Goal: Information Seeking & Learning: Find contact information

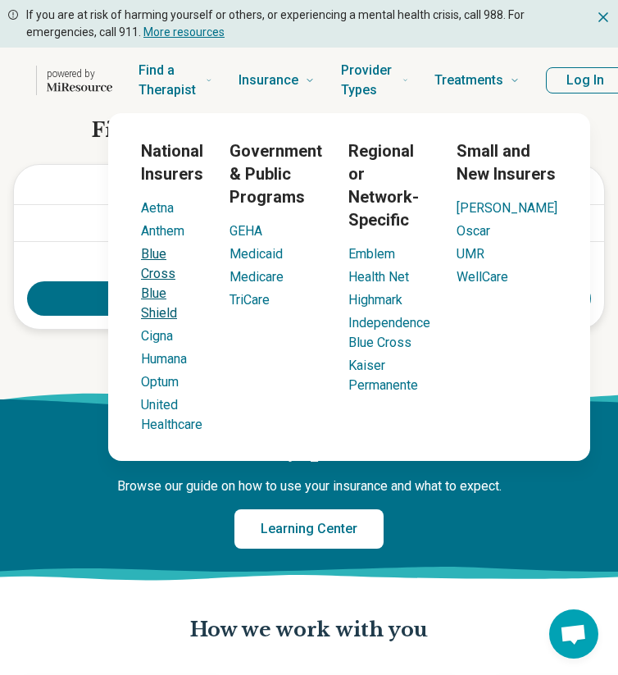
click at [177, 254] on link "Blue Cross Blue Shield" at bounding box center [159, 283] width 36 height 75
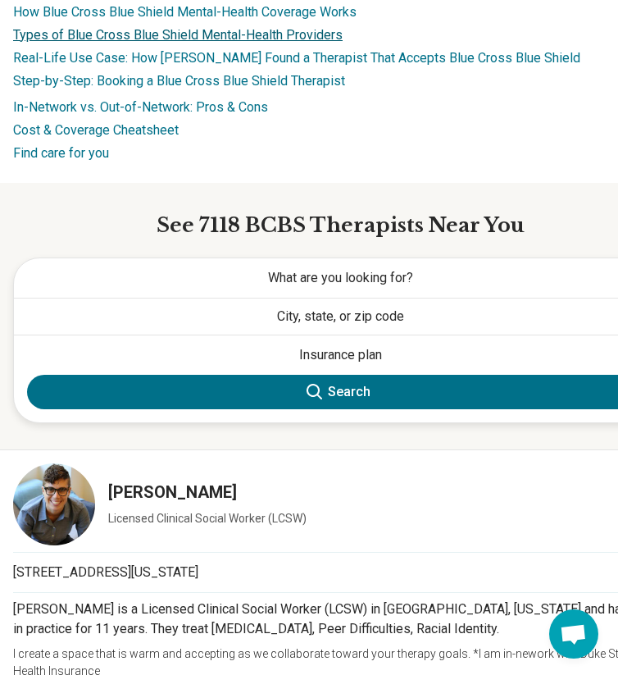
scroll to position [332, 0]
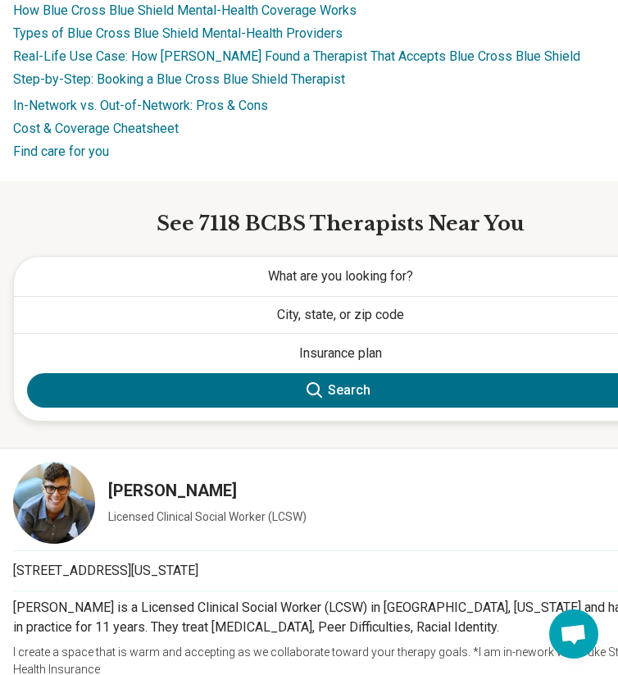
click at [363, 266] on button "What are you looking for?" at bounding box center [340, 276] width 653 height 39
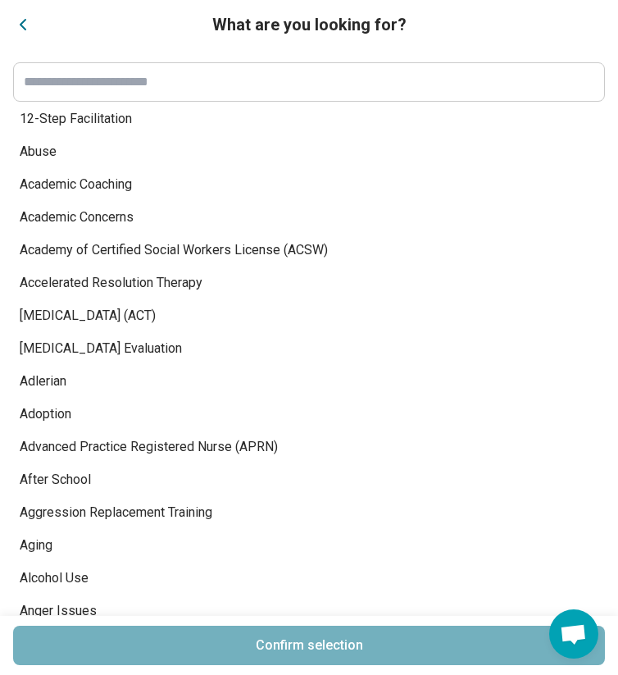
scroll to position [0, 0]
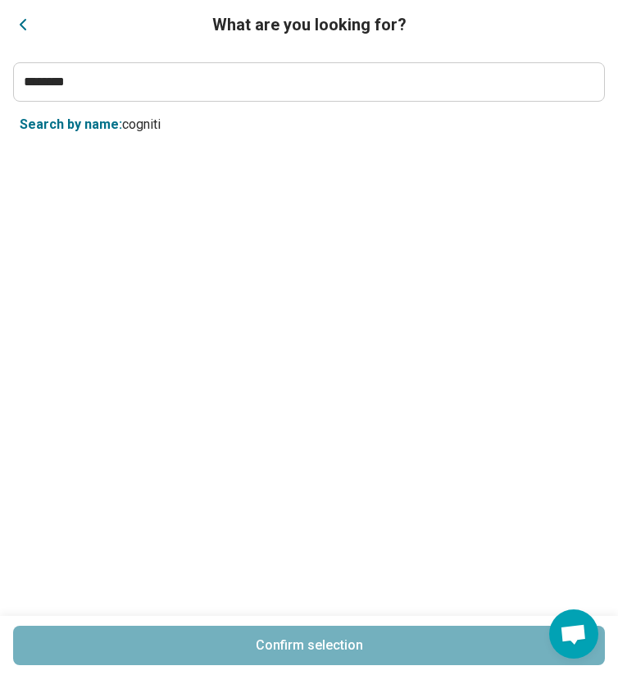
type input "*******"
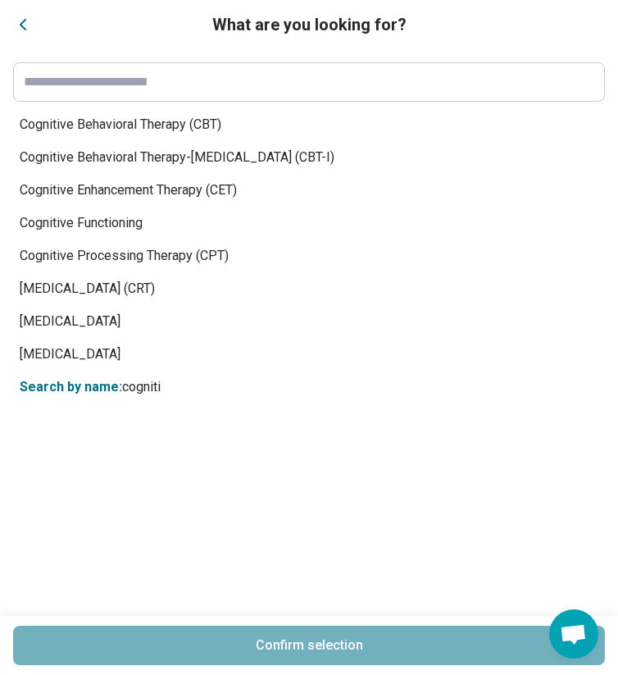
click at [185, 127] on div "Cognitive Behavioral Therapy (CBT) Cognitive Behavioral Therapy-[MEDICAL_DATA] …" at bounding box center [309, 361] width 592 height 507
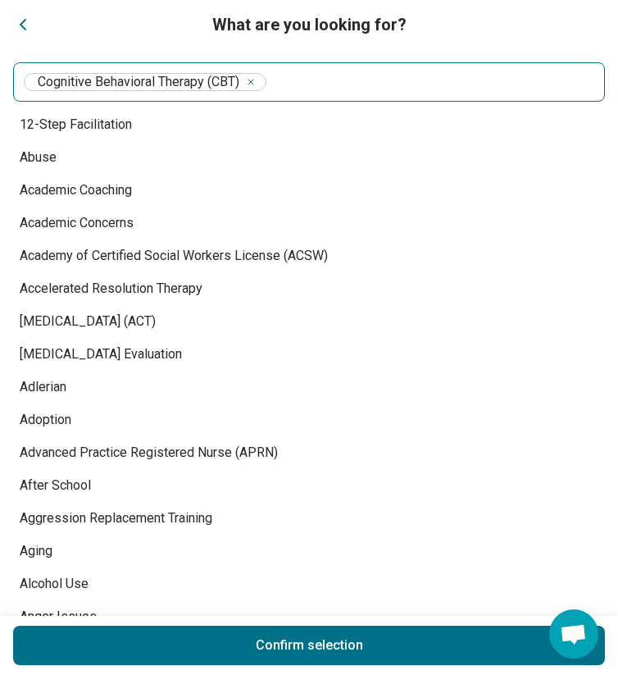
click at [371, 84] on input at bounding box center [432, 82] width 325 height 20
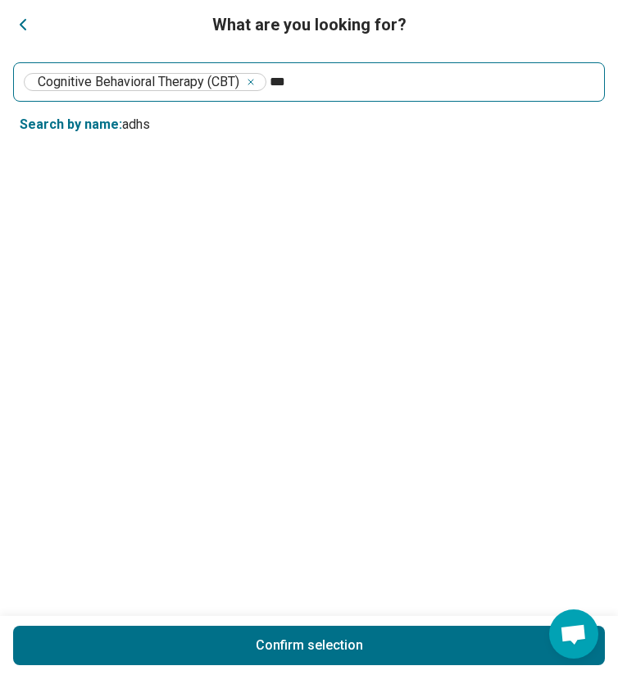
type input "****"
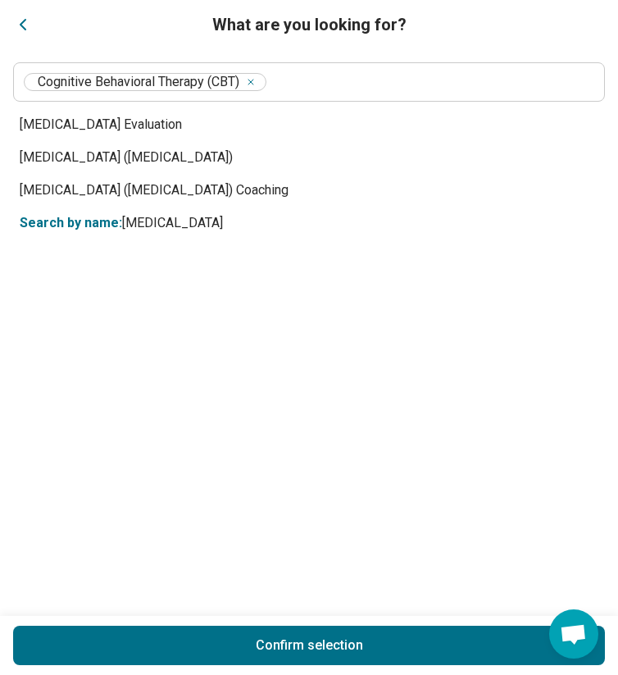
click at [173, 166] on div "[MEDICAL_DATA] Evaluation [MEDICAL_DATA] ([MEDICAL_DATA]) [MEDICAL_DATA] ([MEDI…" at bounding box center [309, 361] width 592 height 507
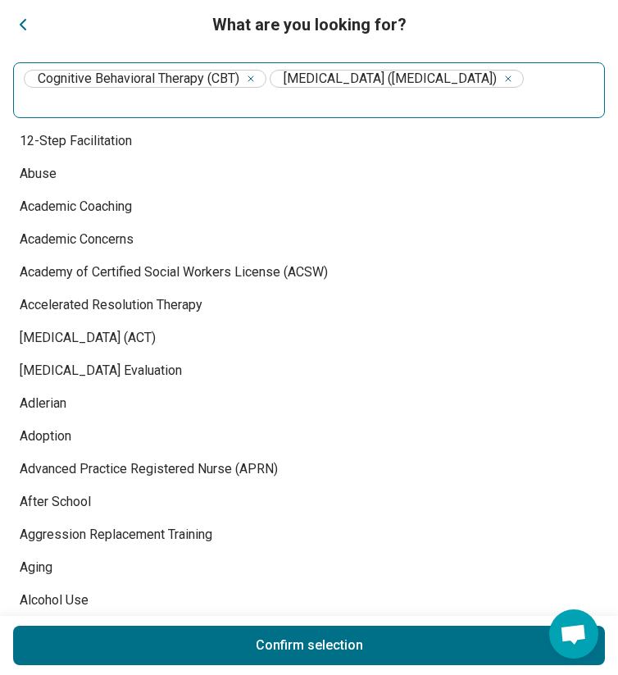
click at [227, 101] on input at bounding box center [309, 101] width 570 height 20
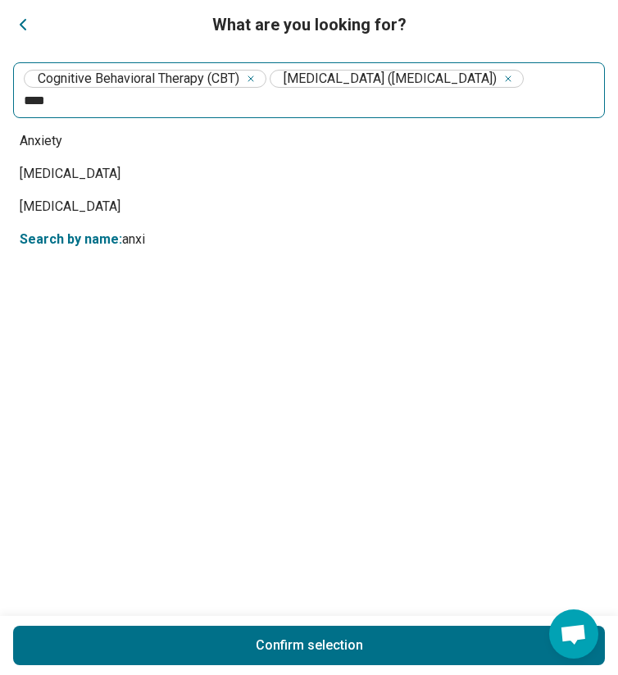
type input "*****"
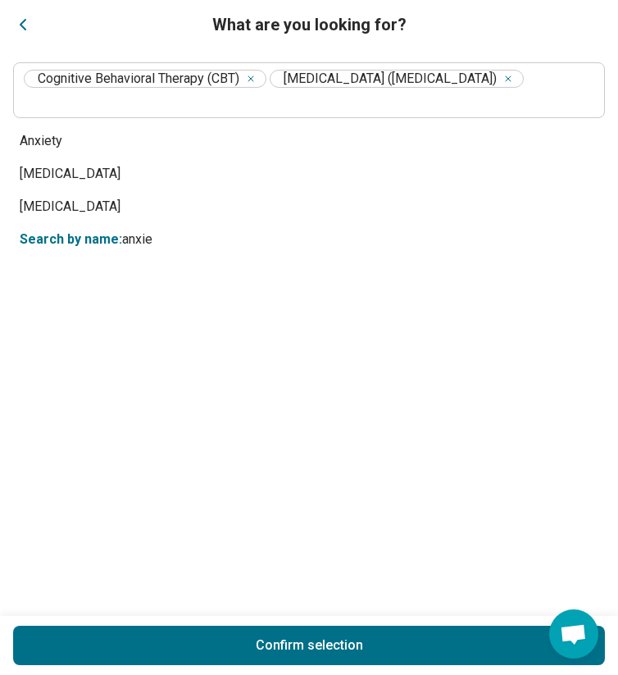
click at [45, 141] on div "Anxiety [MEDICAL_DATA] [MEDICAL_DATA] Search by name: anxie" at bounding box center [309, 370] width 592 height 491
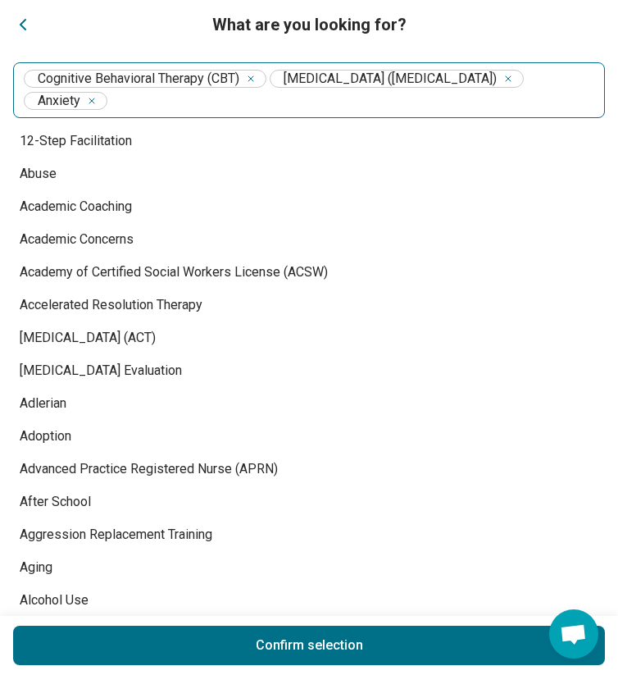
click at [129, 103] on input at bounding box center [353, 101] width 484 height 20
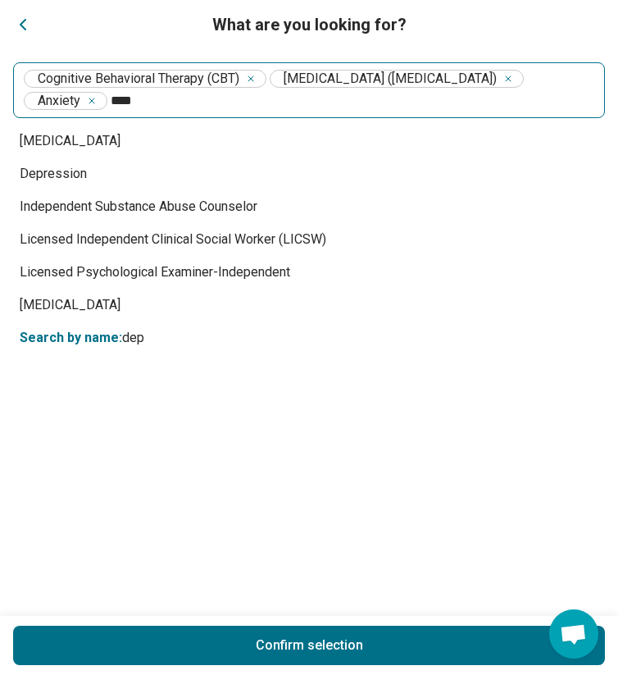
type input "*****"
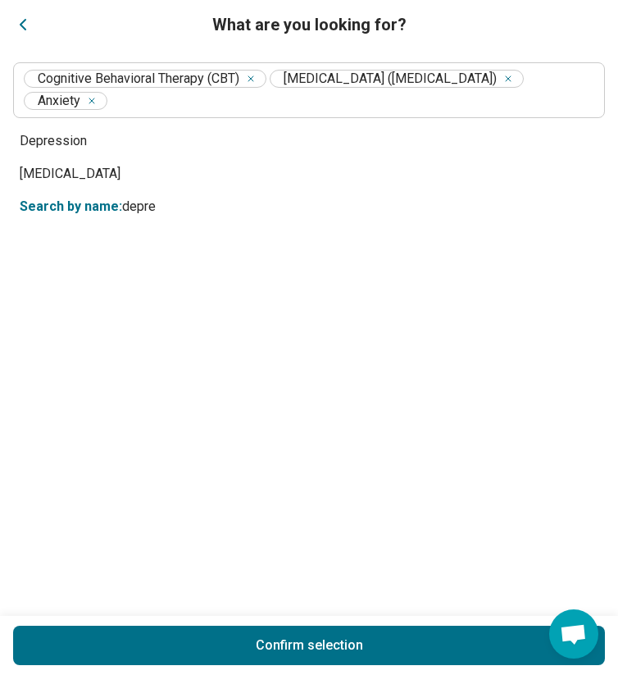
click at [63, 143] on div "[MEDICAL_DATA] [MEDICAL_DATA] Search by name: depre" at bounding box center [309, 370] width 592 height 491
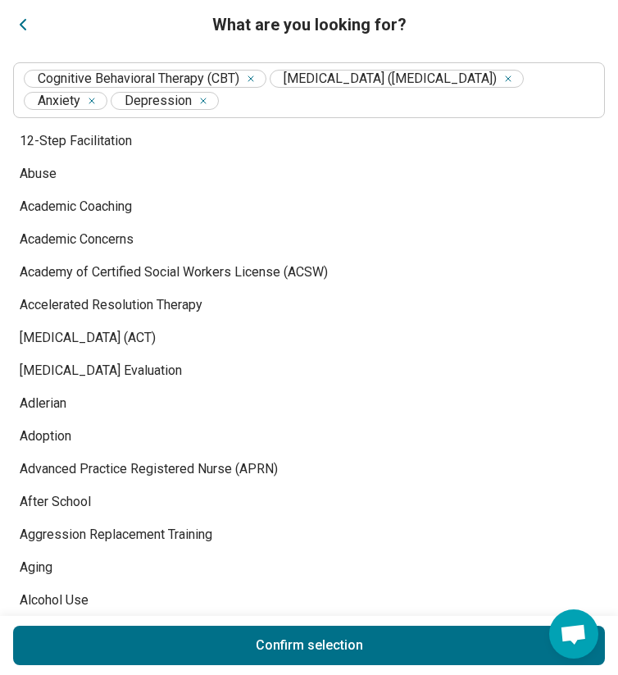
click at [281, 638] on button "Confirm selection" at bounding box center [309, 644] width 592 height 39
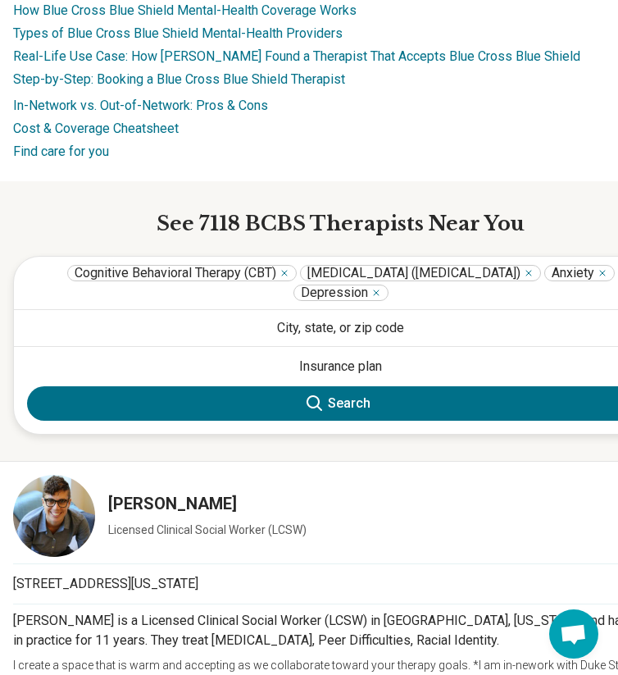
click at [349, 334] on button "City, state, or zip code" at bounding box center [340, 328] width 653 height 36
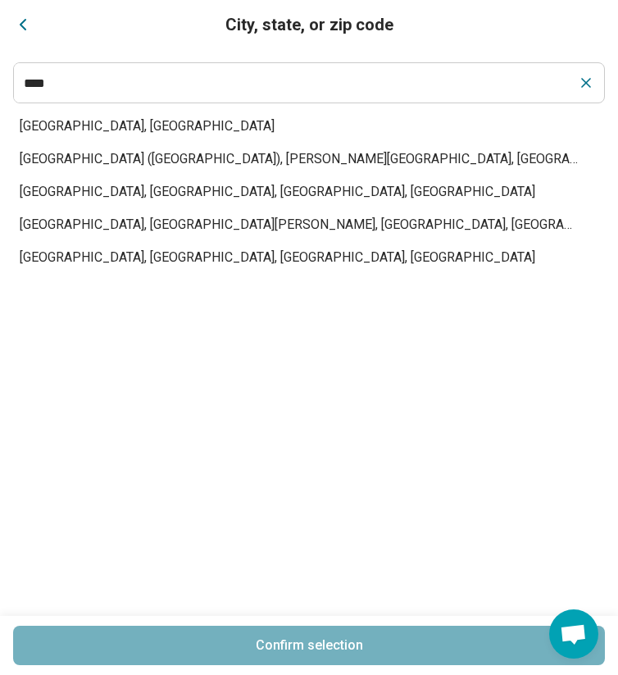
type input "****"
click at [62, 128] on span "[GEOGRAPHIC_DATA], [GEOGRAPHIC_DATA]" at bounding box center [299, 126] width 559 height 20
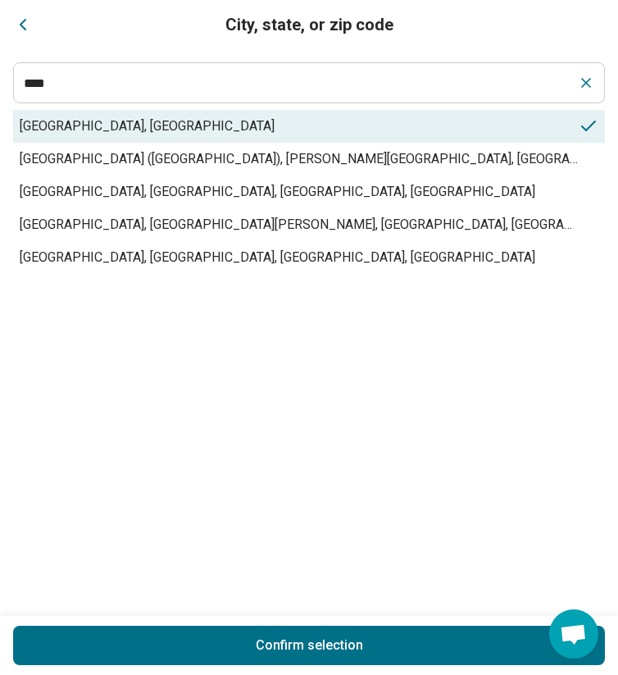
click at [323, 637] on button "Confirm selection" at bounding box center [309, 644] width 592 height 39
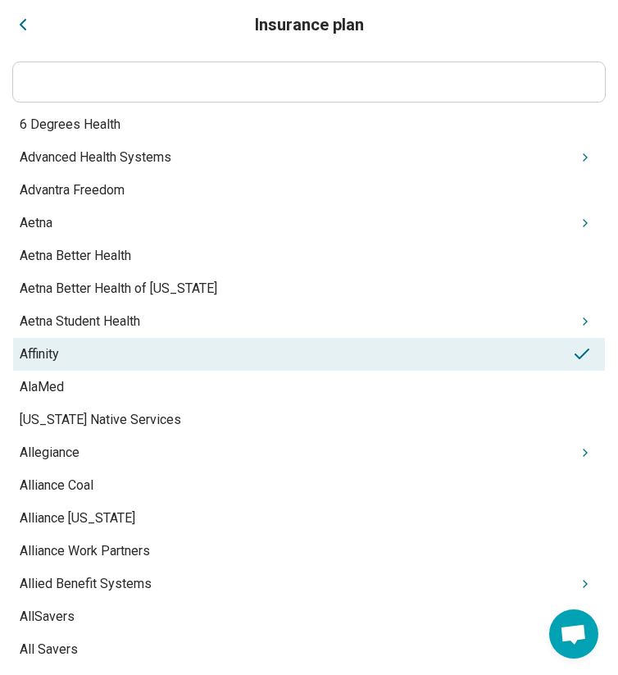
drag, startPoint x: 383, startPoint y: 357, endPoint x: 423, endPoint y: 70, distance: 289.6
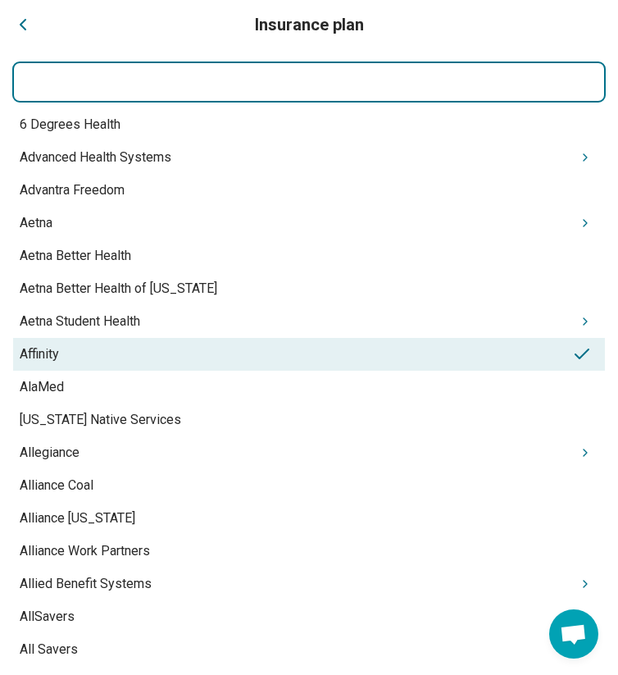
click at [423, 70] on input at bounding box center [309, 81] width 592 height 39
type input "****"
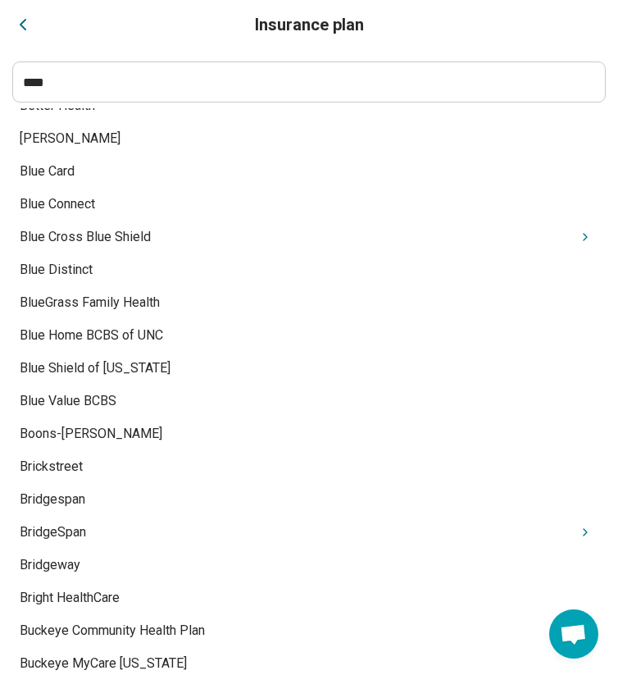
scroll to position [1992, 0]
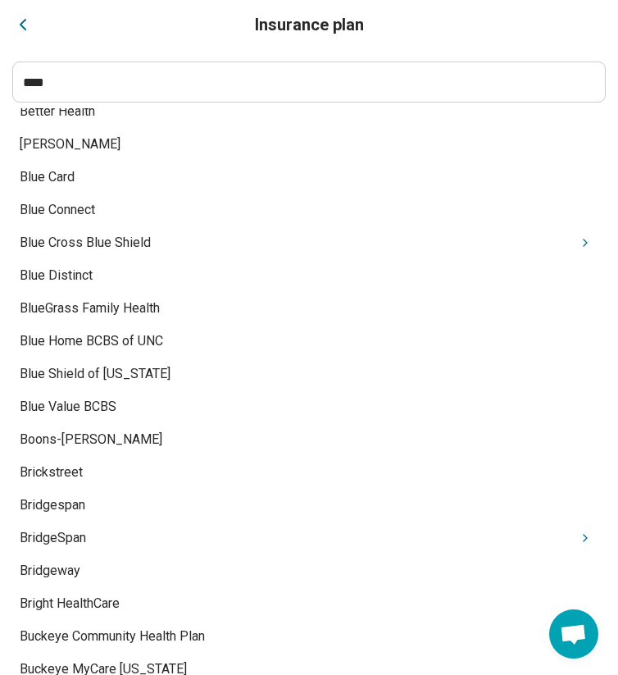
click at [112, 245] on div "Blue Cross Blue Shield" at bounding box center [309, 242] width 592 height 33
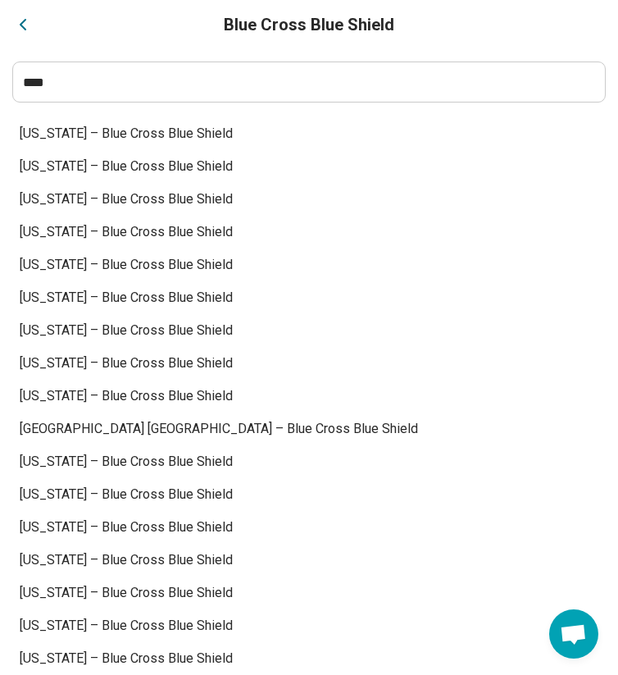
scroll to position [909, 0]
click at [139, 235] on div "[US_STATE] – Blue Cross Blue Shield" at bounding box center [309, 232] width 592 height 33
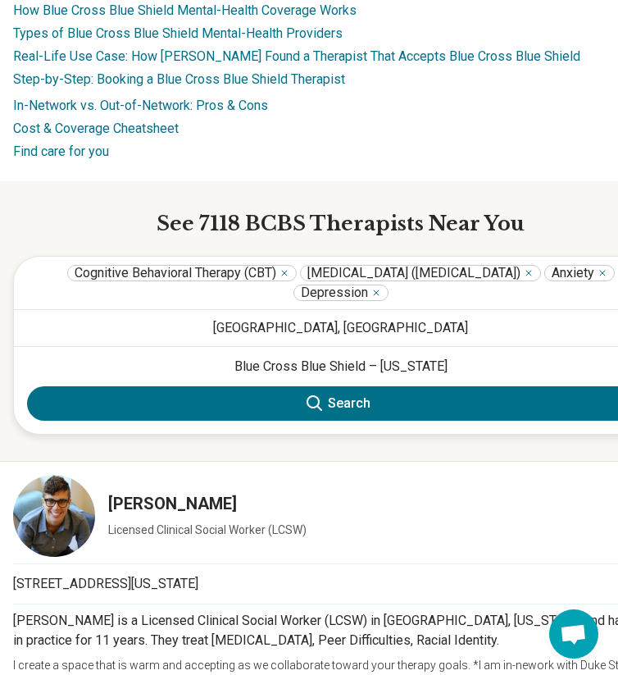
click at [317, 407] on icon at bounding box center [315, 403] width 20 height 20
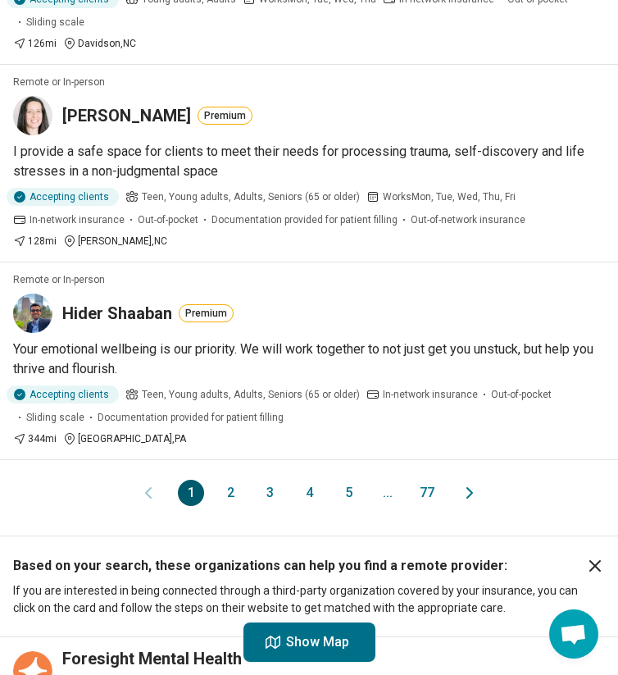
scroll to position [1634, 0]
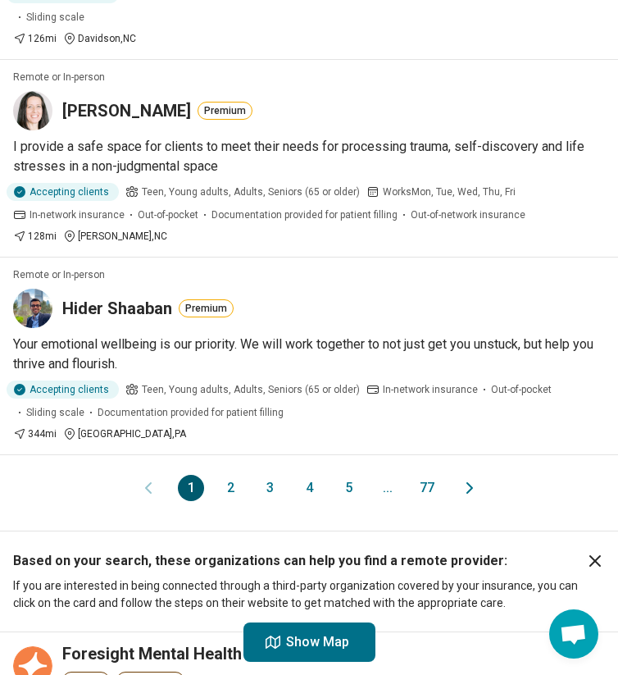
click at [234, 475] on button "2" at bounding box center [230, 488] width 26 height 26
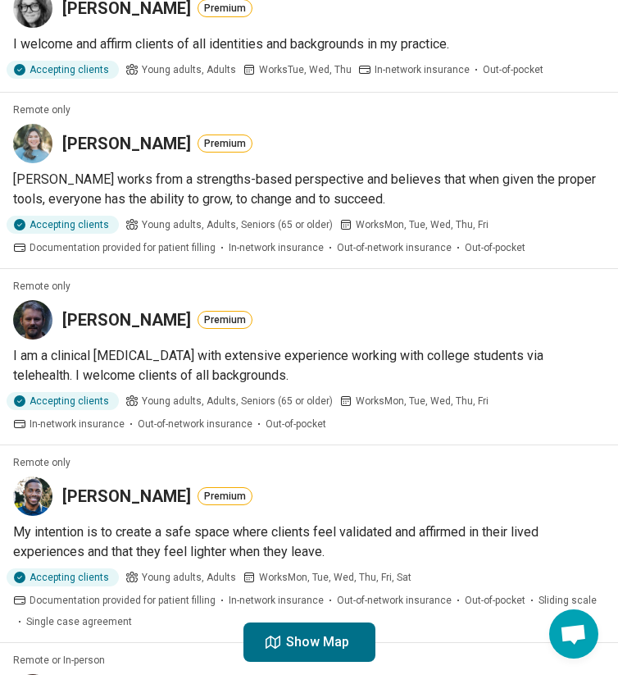
scroll to position [882, 0]
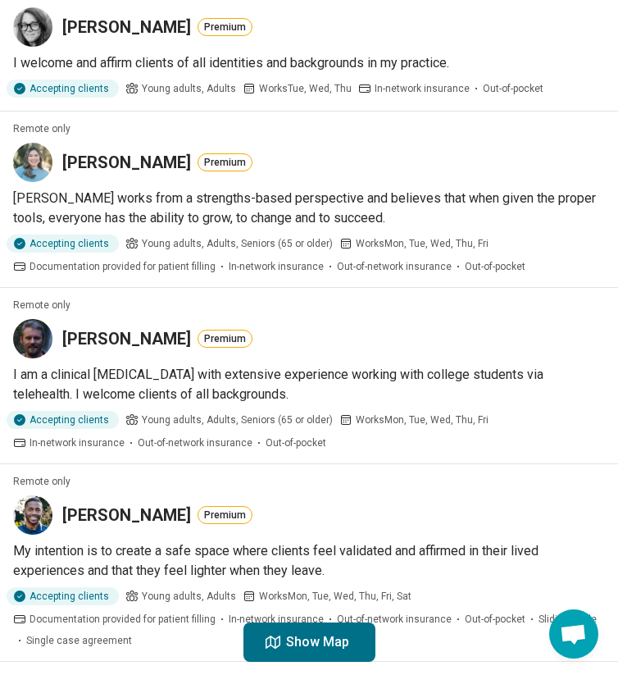
click at [222, 204] on p "[PERSON_NAME] works from a strengths-based perspective and believes that when g…" at bounding box center [309, 208] width 592 height 39
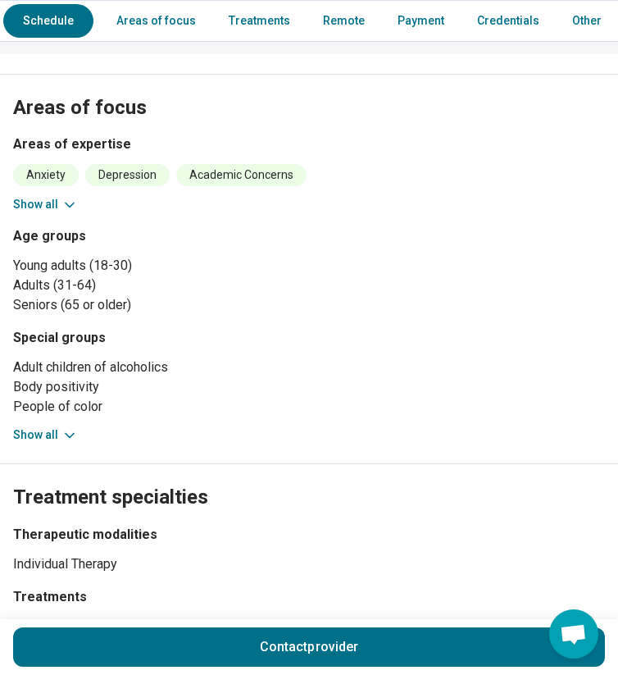
scroll to position [786, 0]
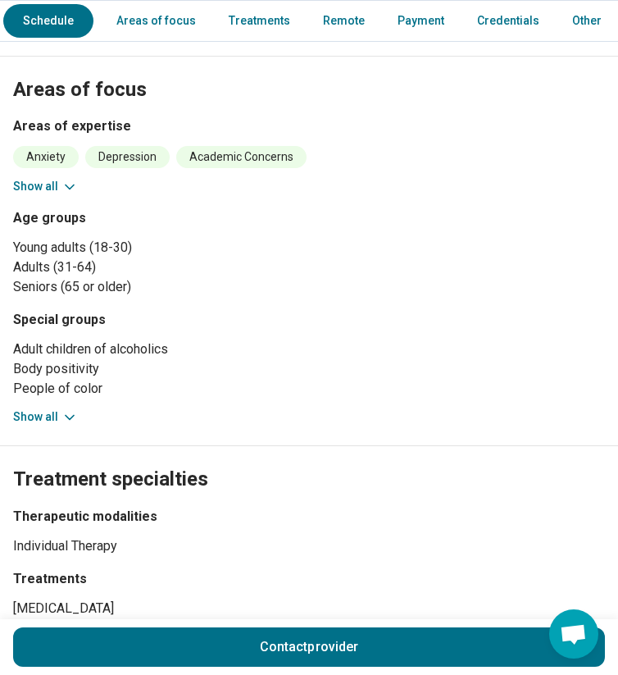
click at [61, 412] on icon at bounding box center [69, 417] width 16 height 16
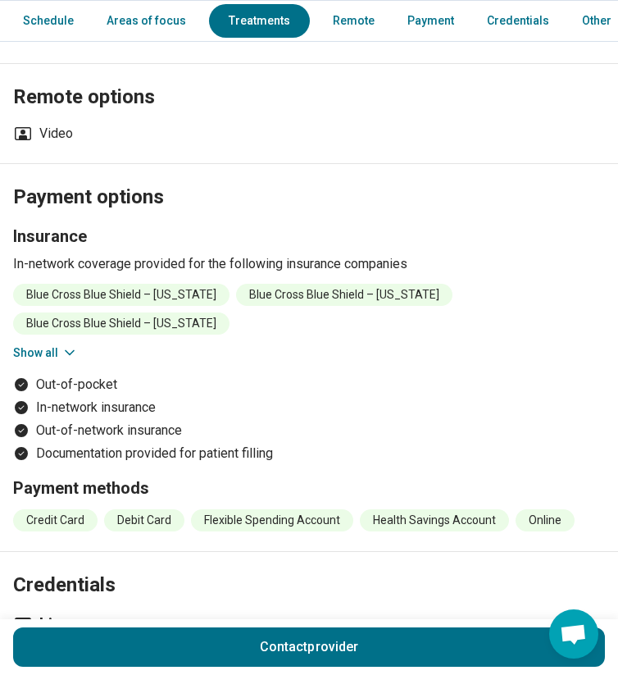
scroll to position [1638, 0]
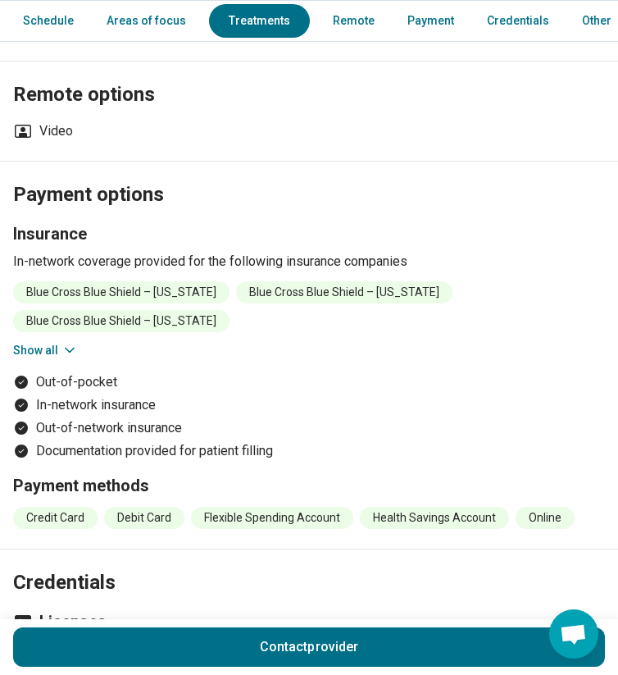
click at [36, 347] on button "Show all" at bounding box center [45, 350] width 65 height 17
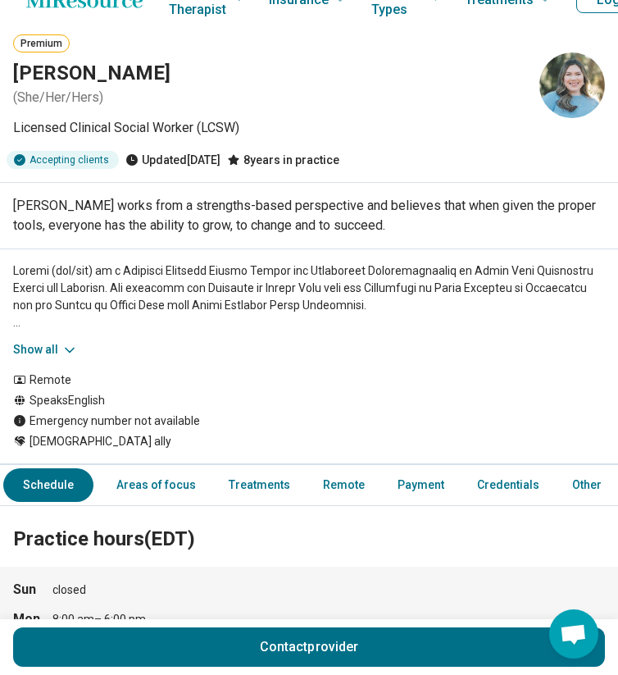
scroll to position [0, 0]
